Goal: Information Seeking & Learning: Learn about a topic

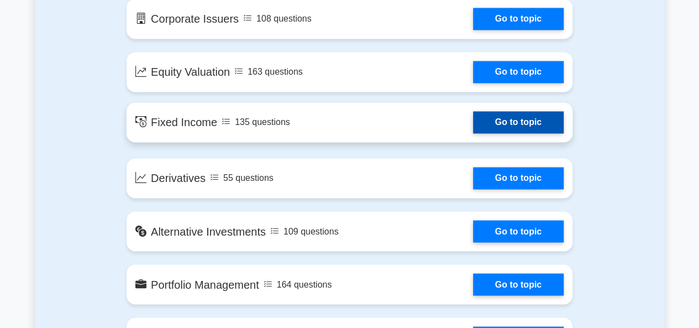
scroll to position [829, 0]
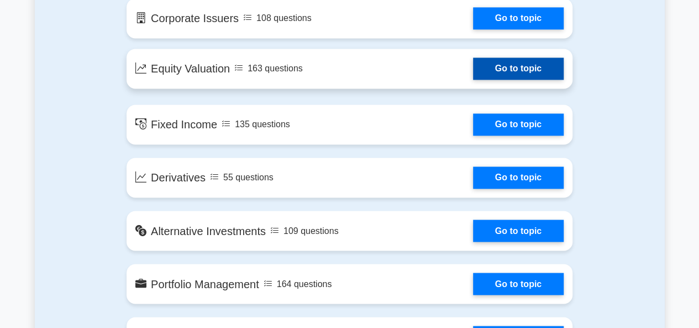
click at [508, 73] on link "Go to topic" at bounding box center [518, 68] width 91 height 22
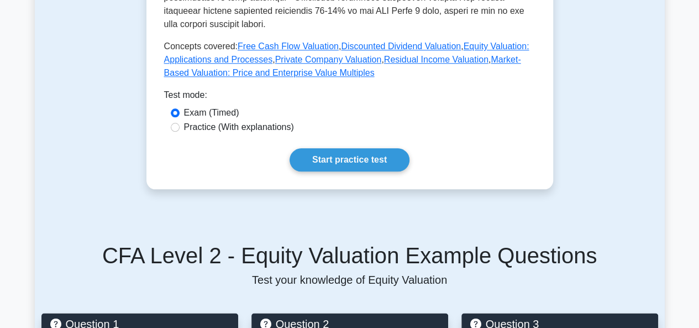
scroll to position [561, 0]
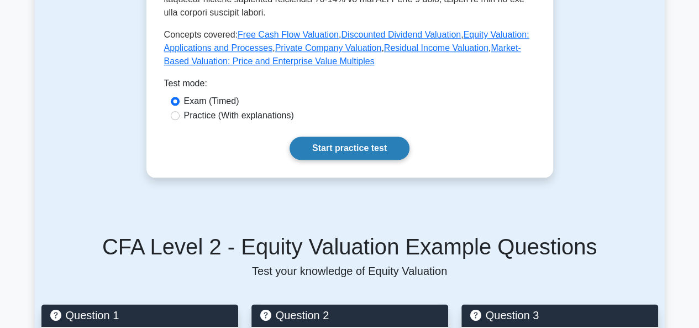
click at [387, 145] on link "Start practice test" at bounding box center [350, 147] width 120 height 23
